Goal: Navigation & Orientation: Find specific page/section

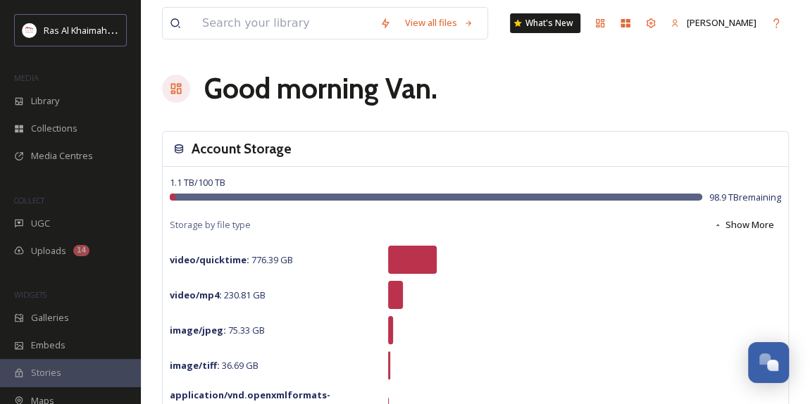
scroll to position [446, 0]
click at [68, 104] on div "Library" at bounding box center [70, 100] width 141 height 27
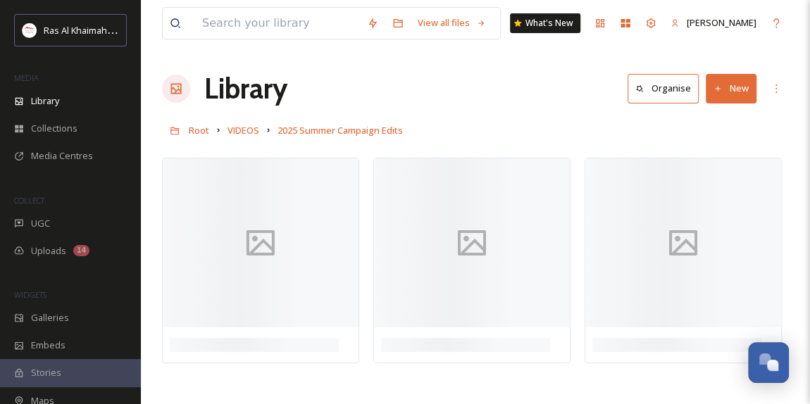
scroll to position [447, 0]
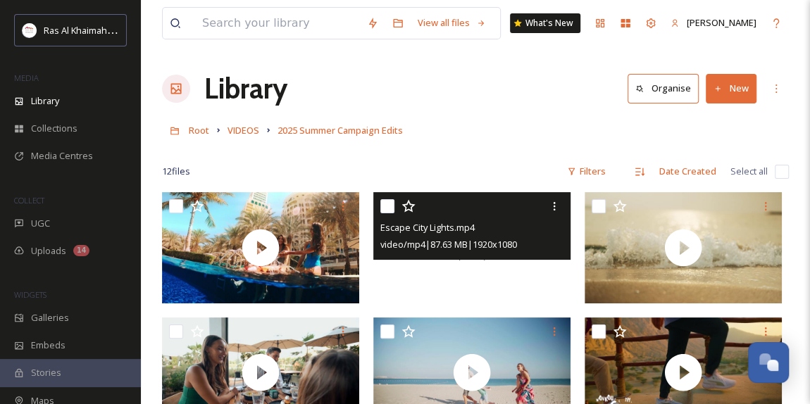
click at [483, 264] on div at bounding box center [471, 247] width 197 height 111
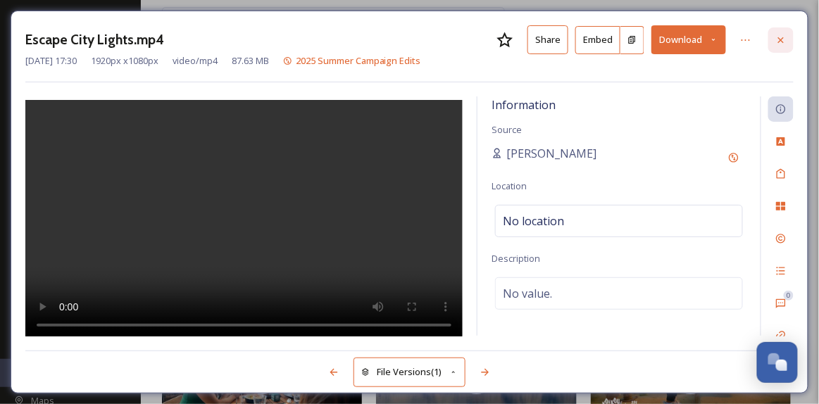
click at [777, 40] on icon at bounding box center [781, 40] width 11 height 11
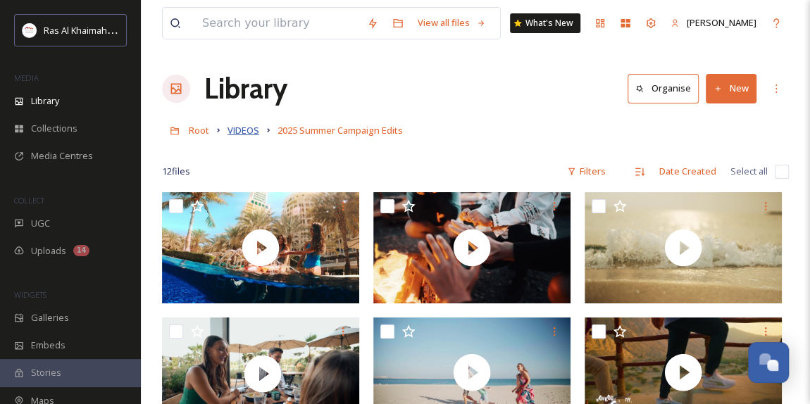
click at [235, 133] on span "VIDEOS" at bounding box center [244, 130] width 32 height 13
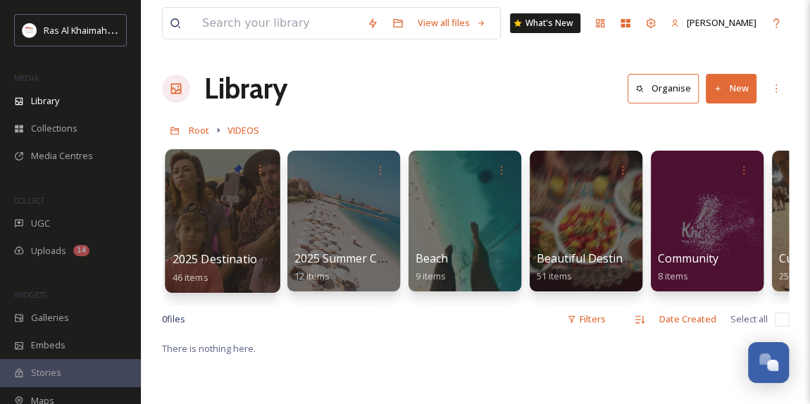
click at [231, 240] on div at bounding box center [222, 221] width 115 height 144
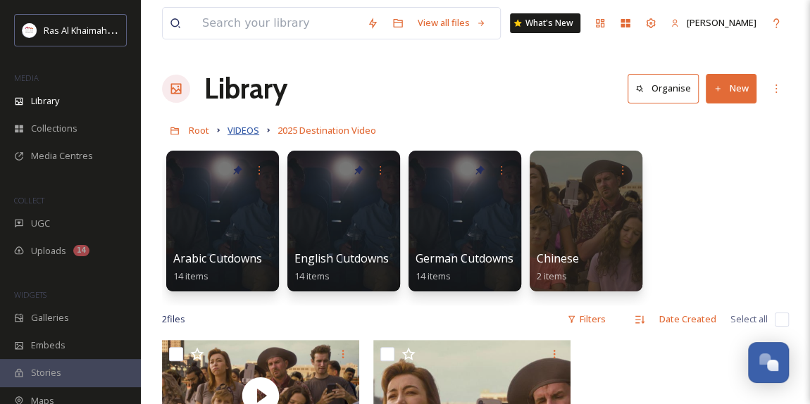
click at [237, 130] on span "VIDEOS" at bounding box center [244, 130] width 32 height 13
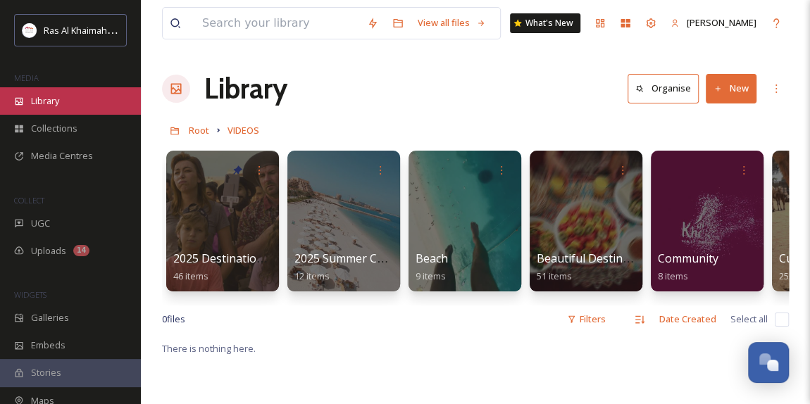
click at [70, 104] on div "Library" at bounding box center [70, 100] width 141 height 27
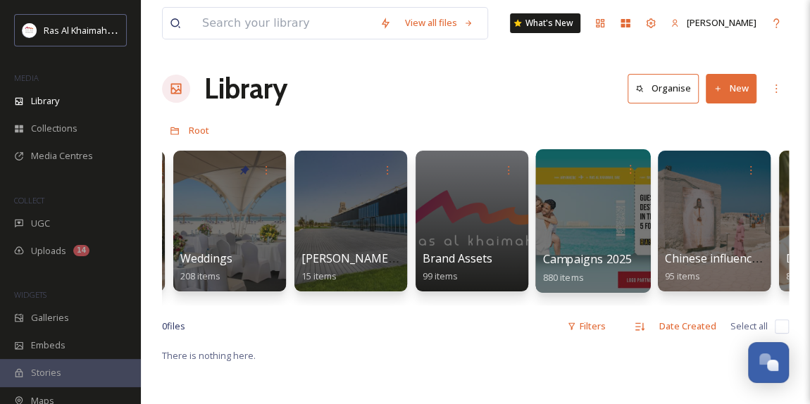
scroll to position [0, 1573]
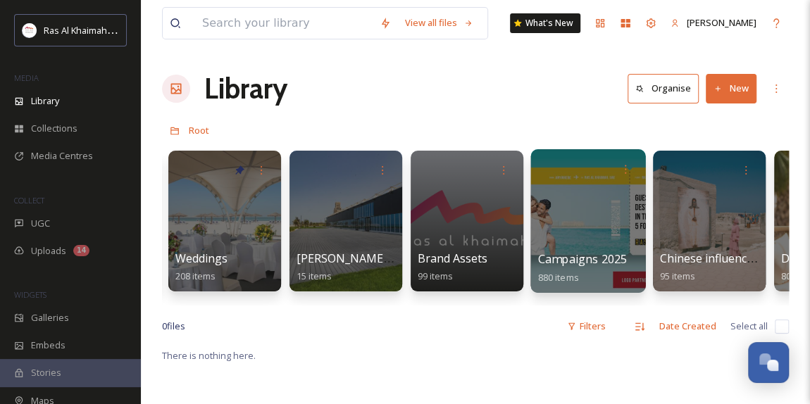
click at [591, 198] on div at bounding box center [588, 221] width 115 height 144
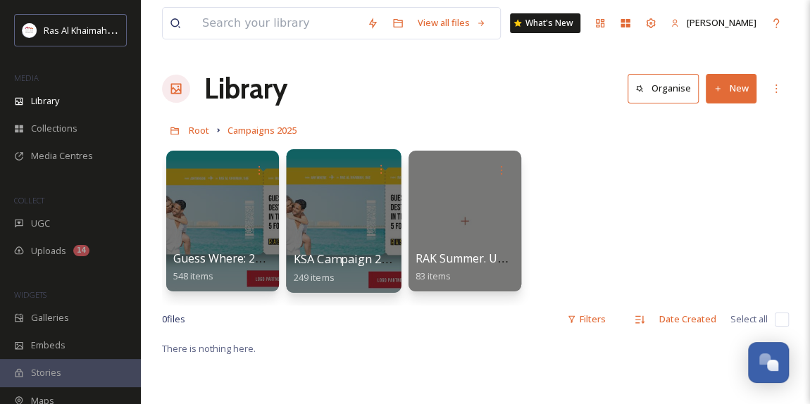
click at [350, 216] on div at bounding box center [343, 221] width 115 height 144
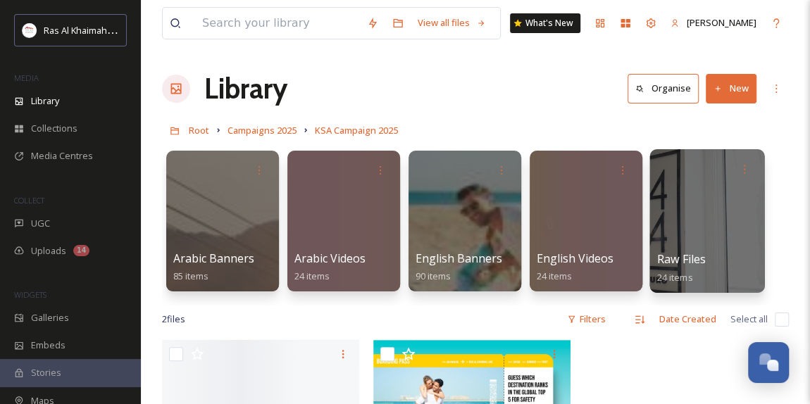
click at [701, 216] on div at bounding box center [707, 221] width 115 height 144
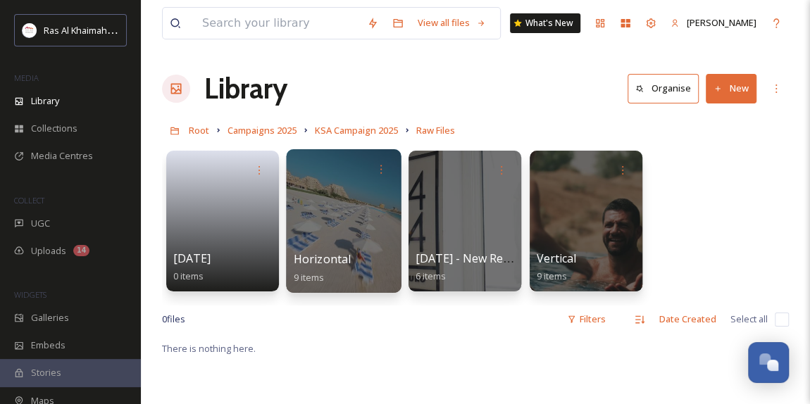
click at [315, 239] on div at bounding box center [343, 221] width 115 height 144
